Goal: Find specific page/section: Find specific page/section

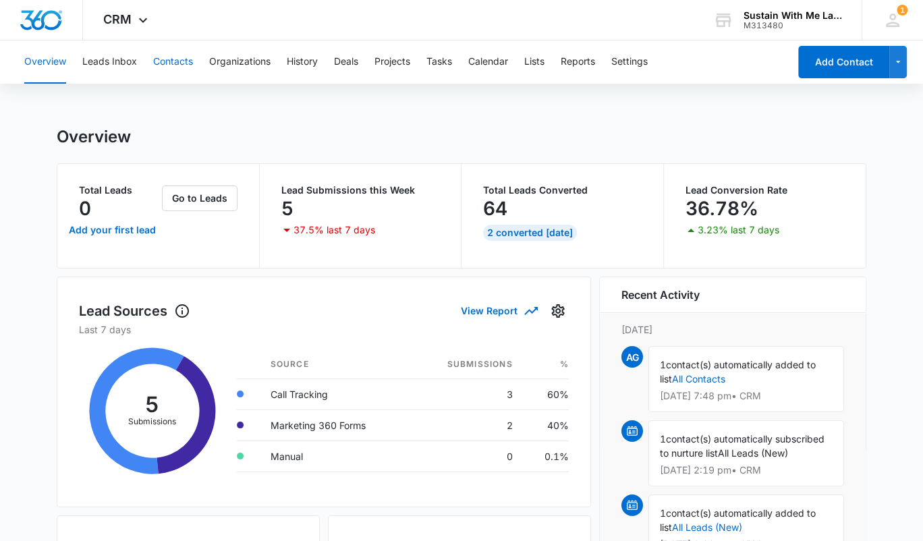
click at [180, 53] on button "Contacts" at bounding box center [173, 61] width 40 height 43
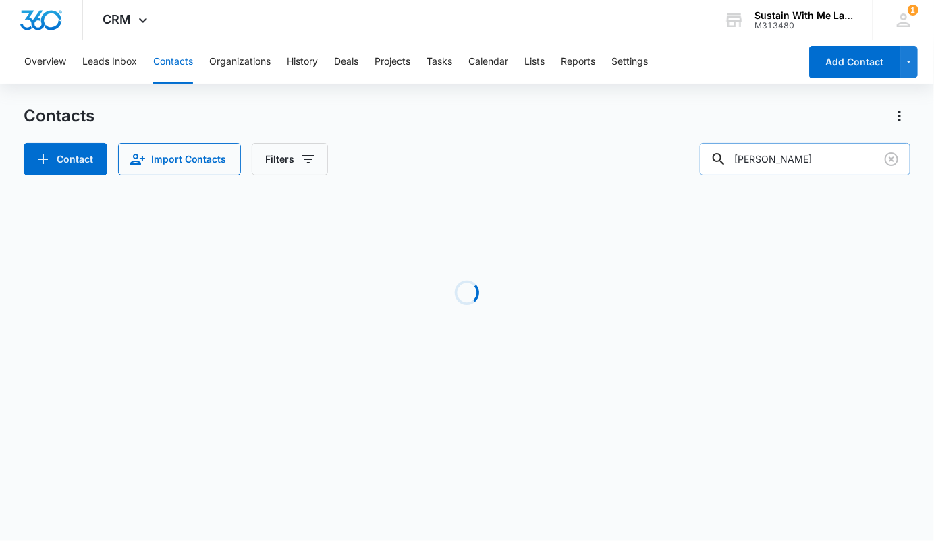
click at [837, 164] on input "sarah" at bounding box center [805, 159] width 211 height 32
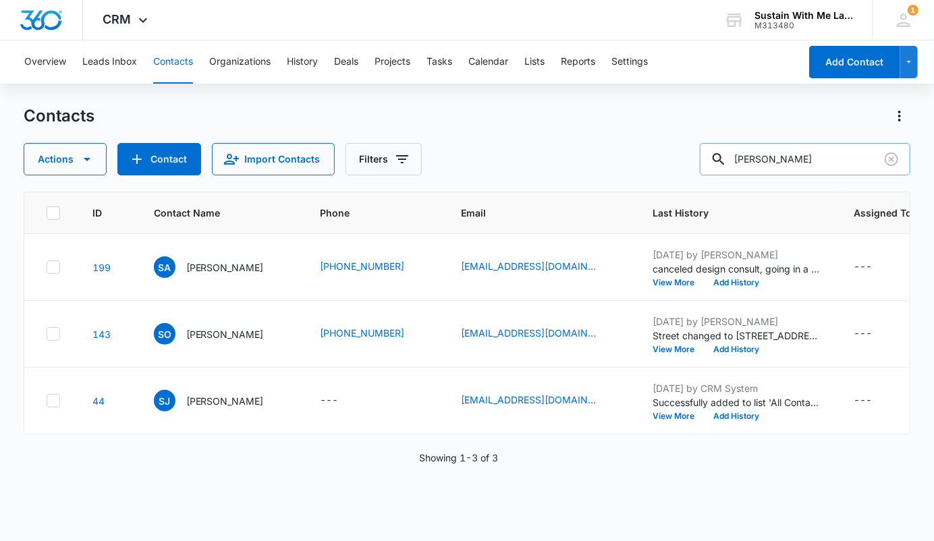
type input "linus"
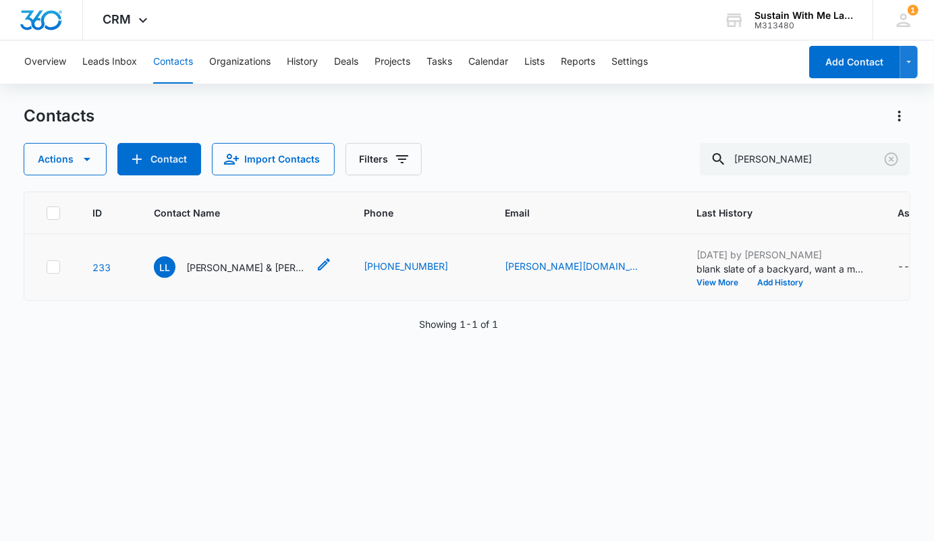
click at [230, 275] on p "Linus Lu & Miriam Gerber" at bounding box center [246, 267] width 121 height 14
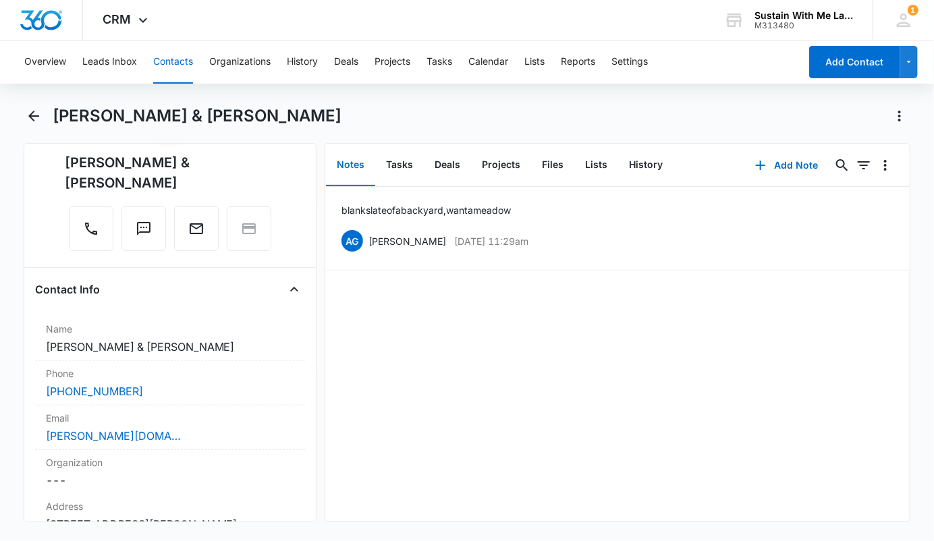
scroll to position [115, 0]
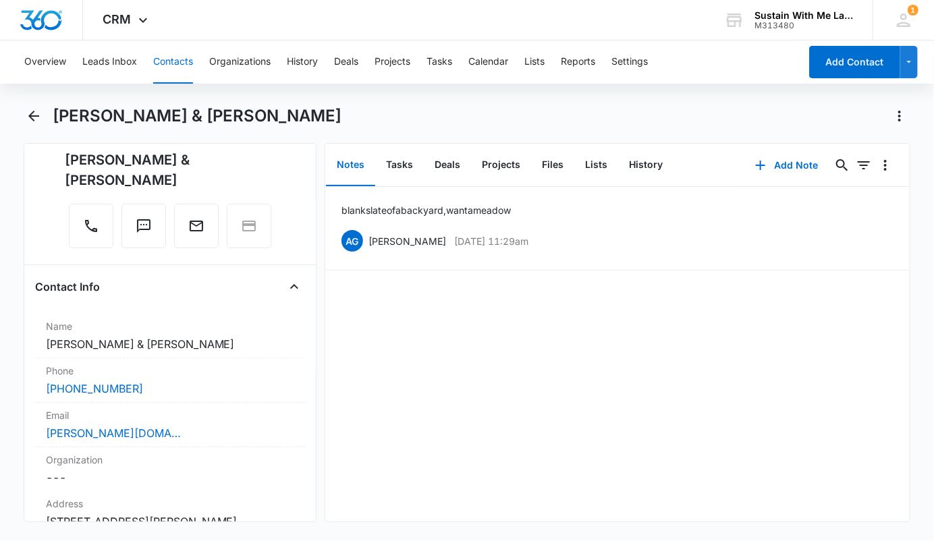
click at [182, 59] on button "Contacts" at bounding box center [173, 61] width 40 height 43
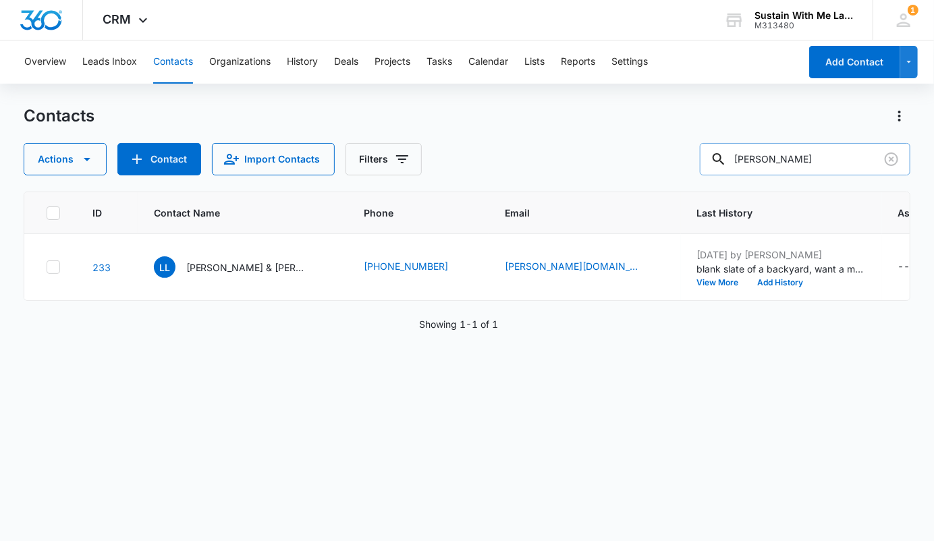
click at [810, 167] on input "linus" at bounding box center [805, 159] width 211 height 32
type input "jc"
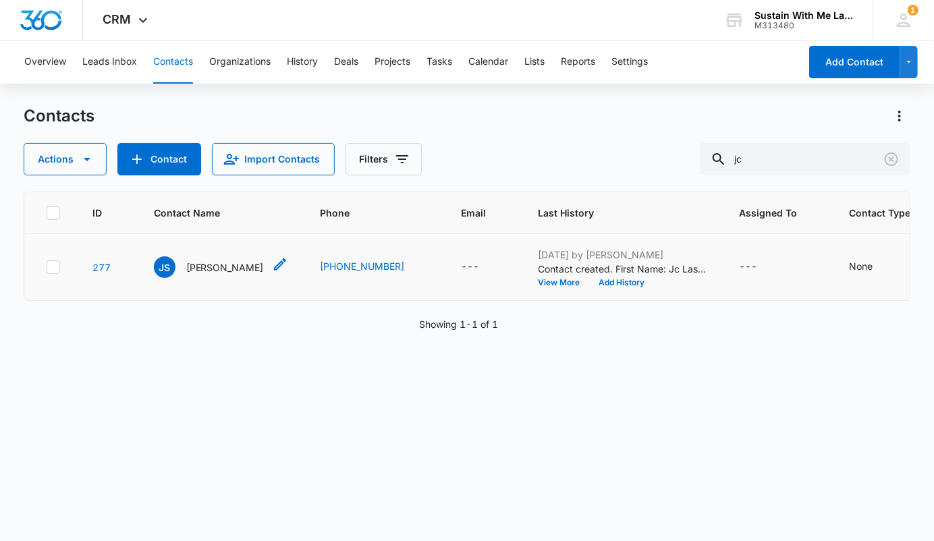
click at [218, 269] on p "Jc Sarmiento" at bounding box center [225, 267] width 78 height 14
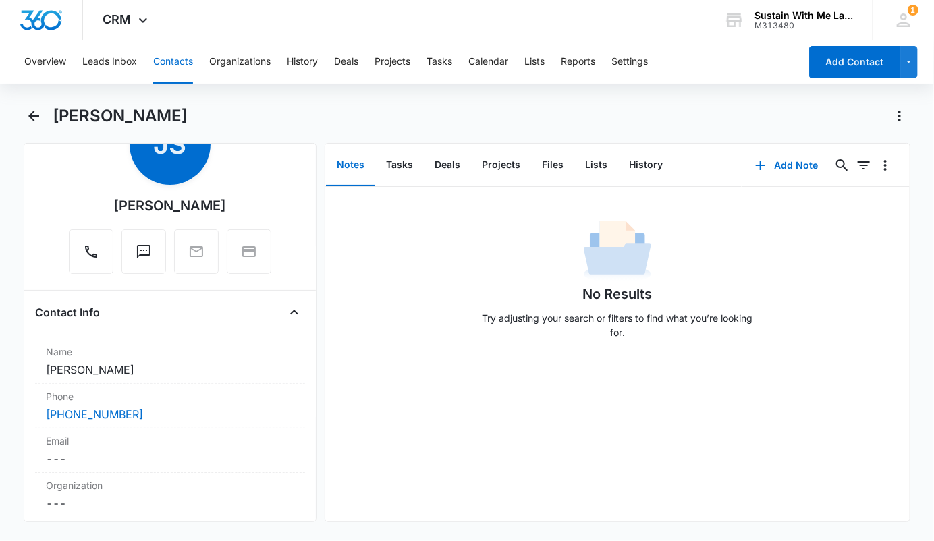
scroll to position [72, 0]
click at [136, 21] on icon at bounding box center [143, 24] width 16 height 16
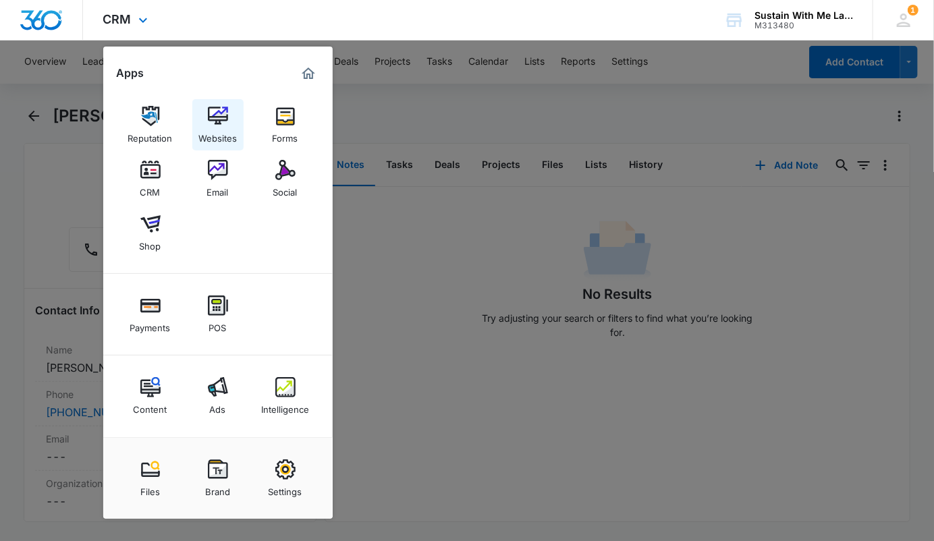
click at [209, 117] on img at bounding box center [218, 116] width 20 height 20
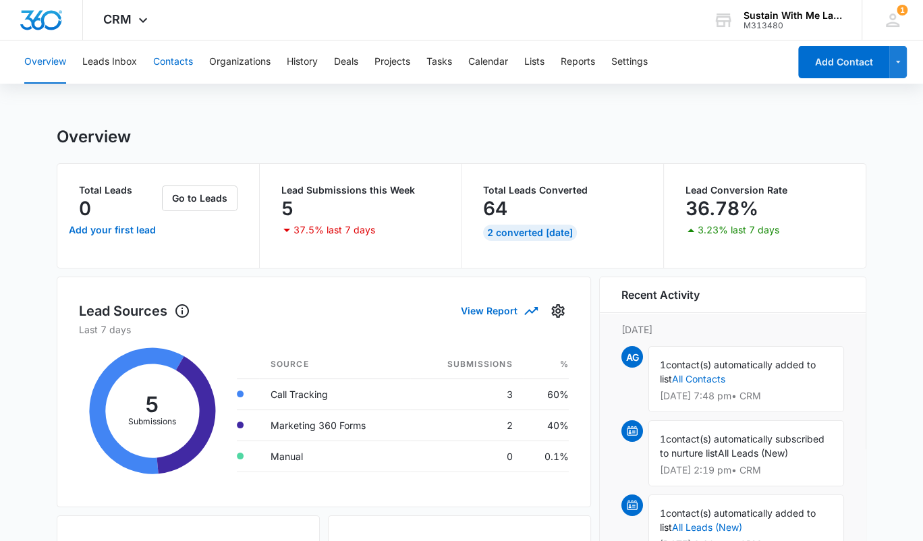
click at [184, 63] on button "Contacts" at bounding box center [173, 61] width 40 height 43
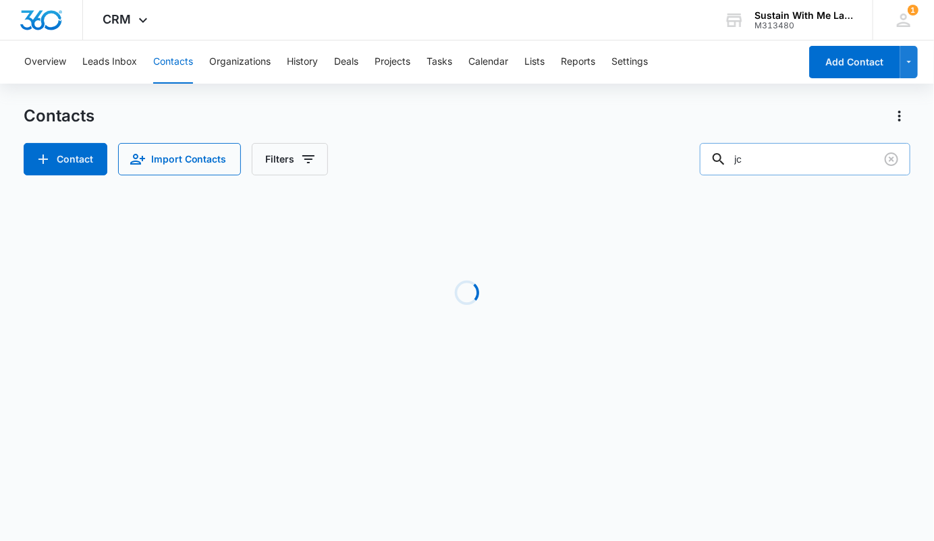
click at [789, 165] on input "jc" at bounding box center [805, 159] width 211 height 32
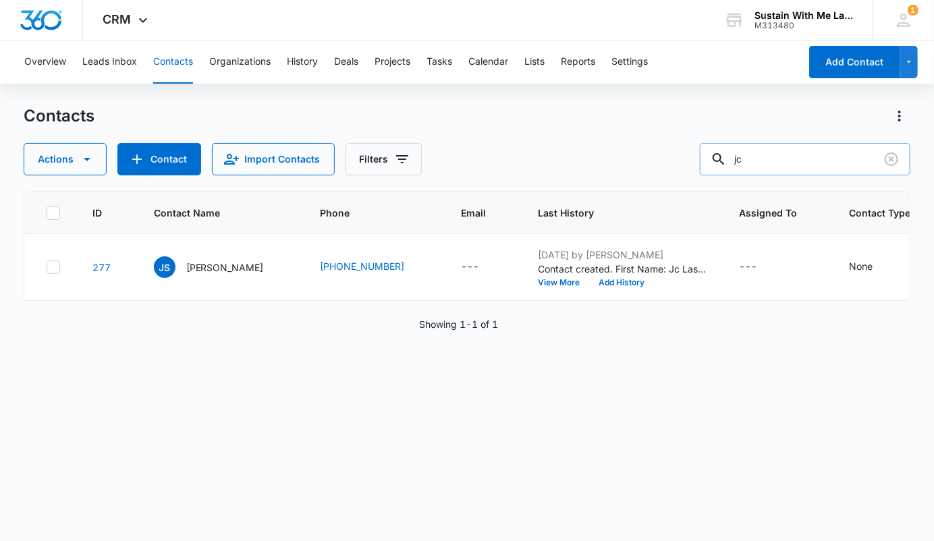
click at [789, 165] on input "jc" at bounding box center [805, 159] width 211 height 32
type input "patricia"
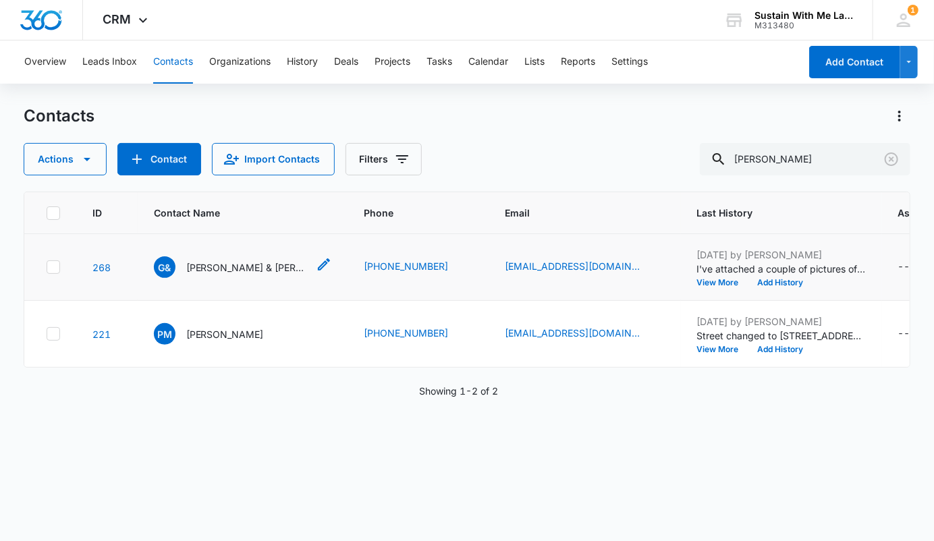
click at [262, 275] on p "Greg & Patricia Helyer" at bounding box center [246, 267] width 121 height 14
